Goal: Check status

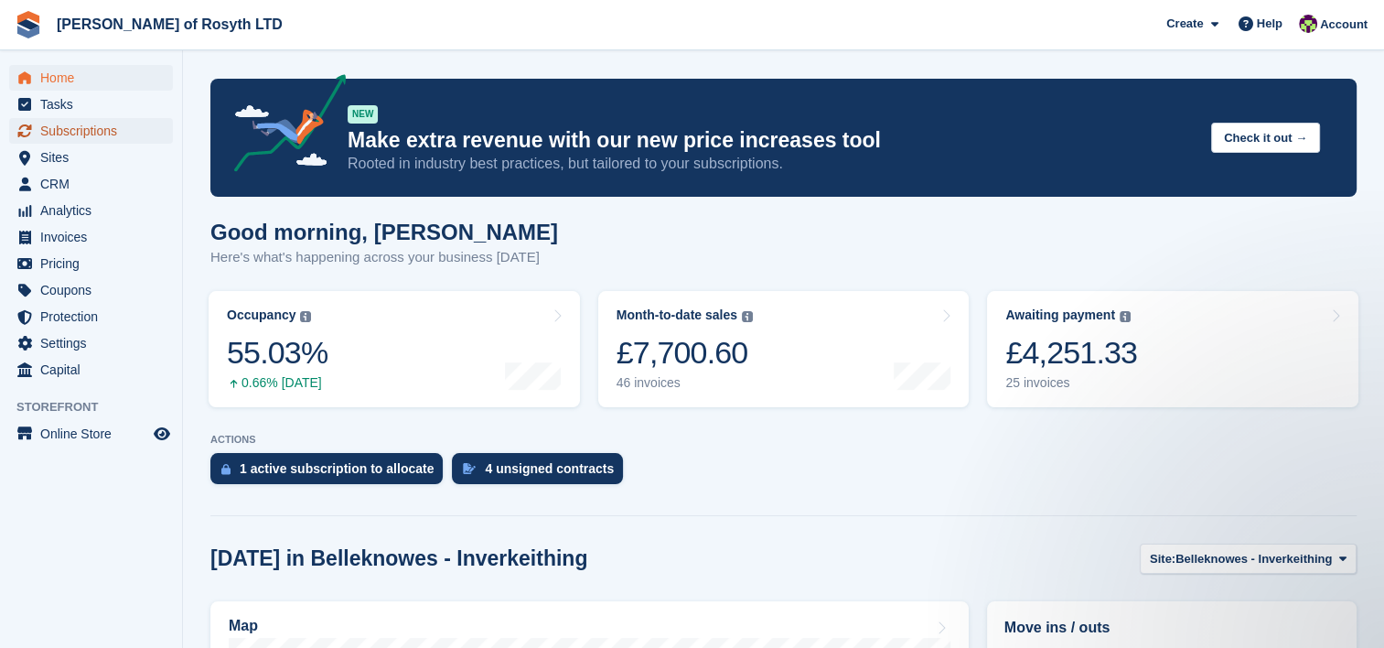
click at [101, 131] on span "Subscriptions" at bounding box center [95, 131] width 110 height 26
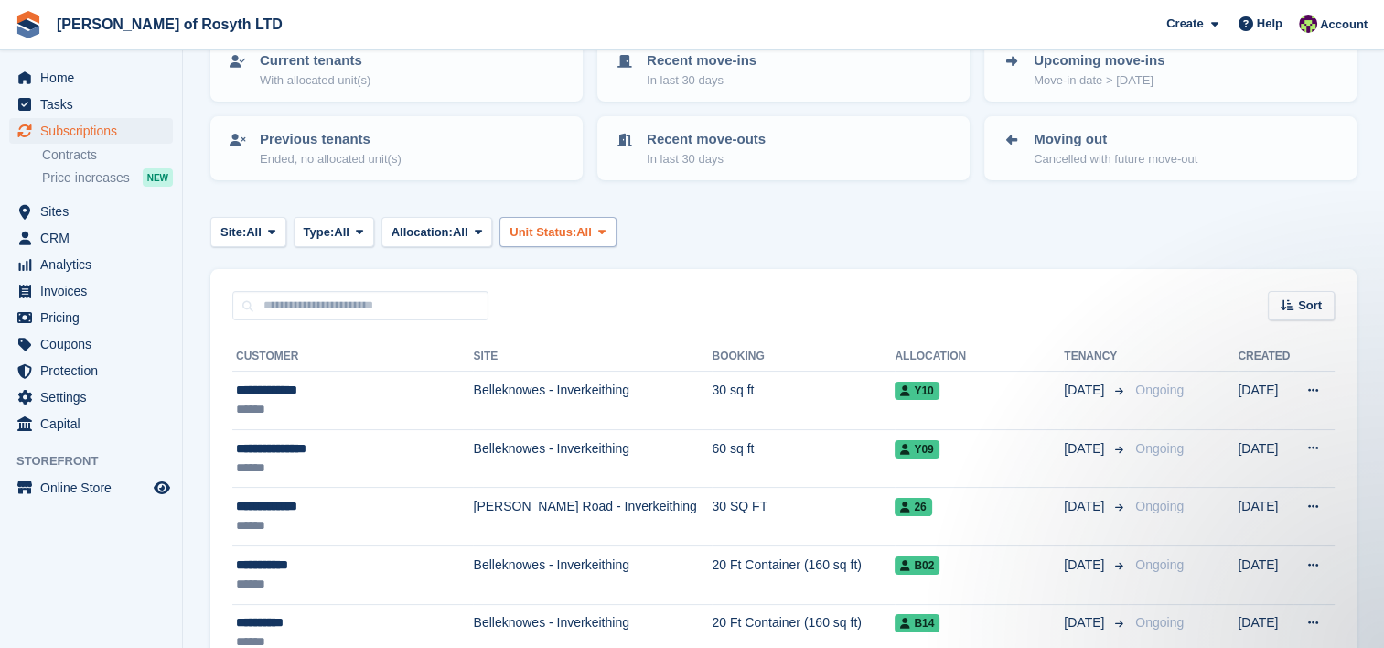
scroll to position [183, 0]
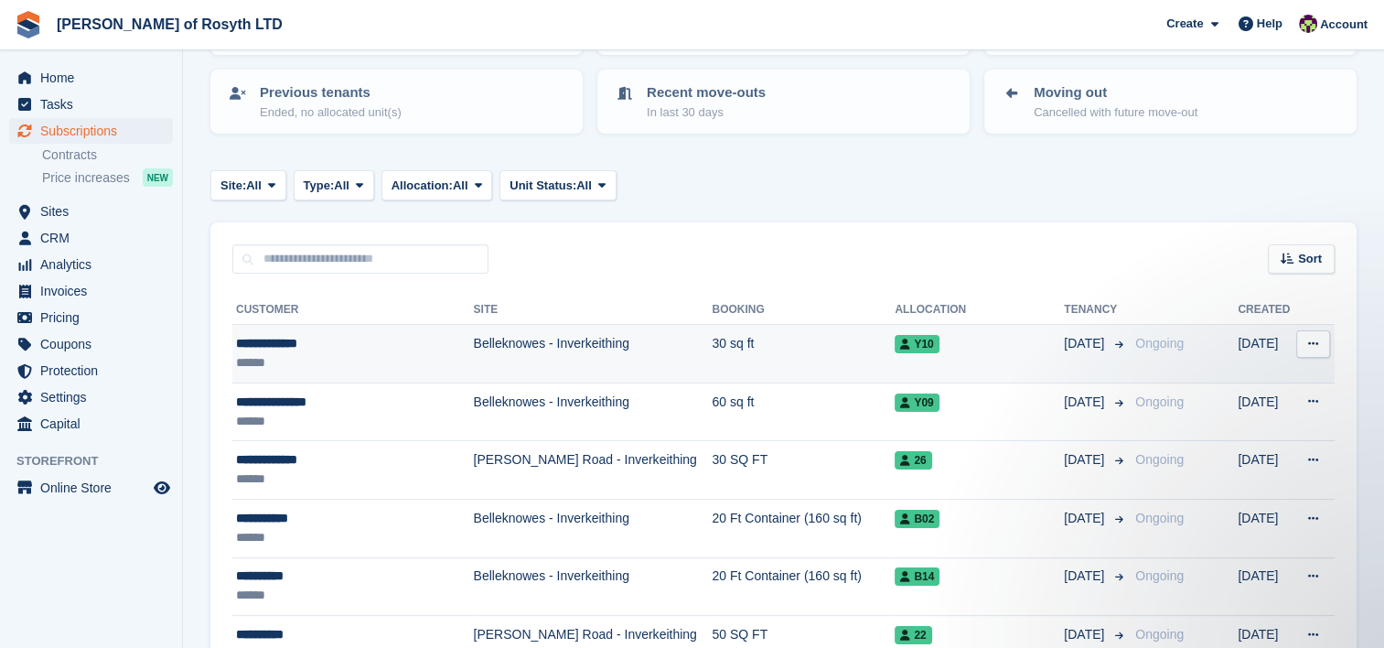
click at [296, 354] on div "******" at bounding box center [347, 362] width 222 height 19
